Goal: Task Accomplishment & Management: Manage account settings

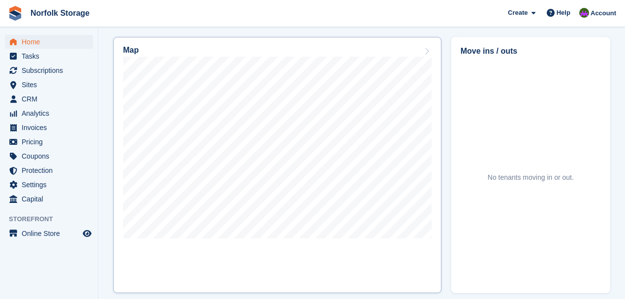
scroll to position [192, 0]
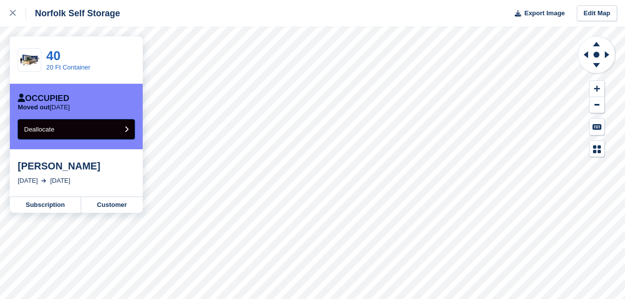
click at [95, 131] on button "Deallocate" at bounding box center [76, 129] width 117 height 20
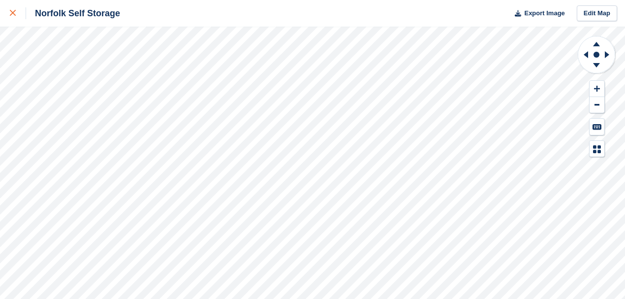
click at [10, 24] on link at bounding box center [13, 13] width 26 height 27
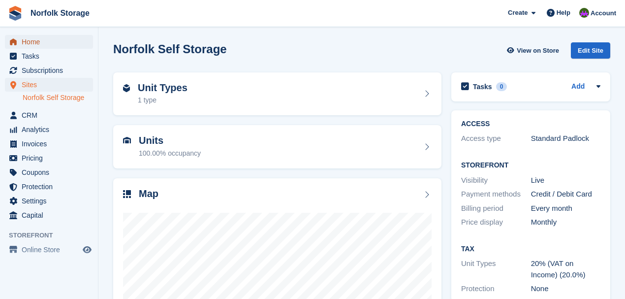
click at [32, 42] on span "Home" at bounding box center [51, 42] width 59 height 14
click at [33, 41] on span "Home" at bounding box center [51, 42] width 59 height 14
click at [39, 44] on span "Home" at bounding box center [51, 42] width 59 height 14
